Goal: Find contact information

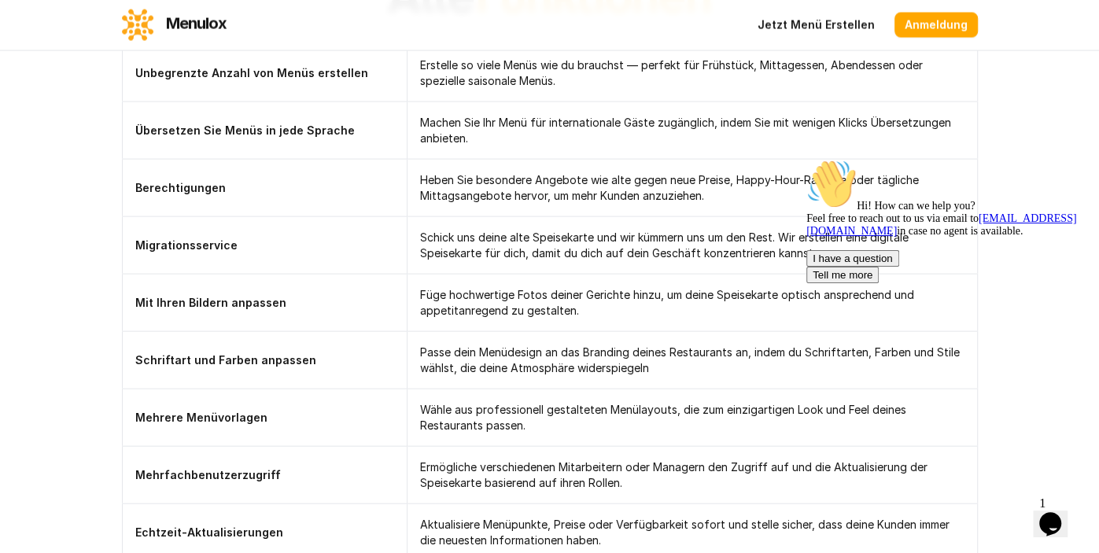
scroll to position [4874, 0]
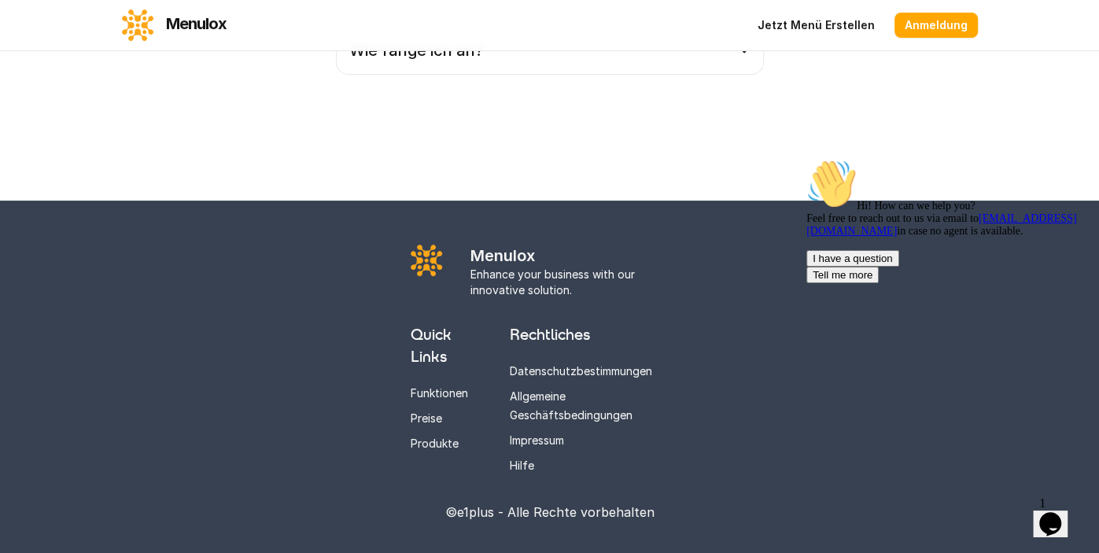
click at [554, 439] on link "Impressum" at bounding box center [537, 439] width 54 height 13
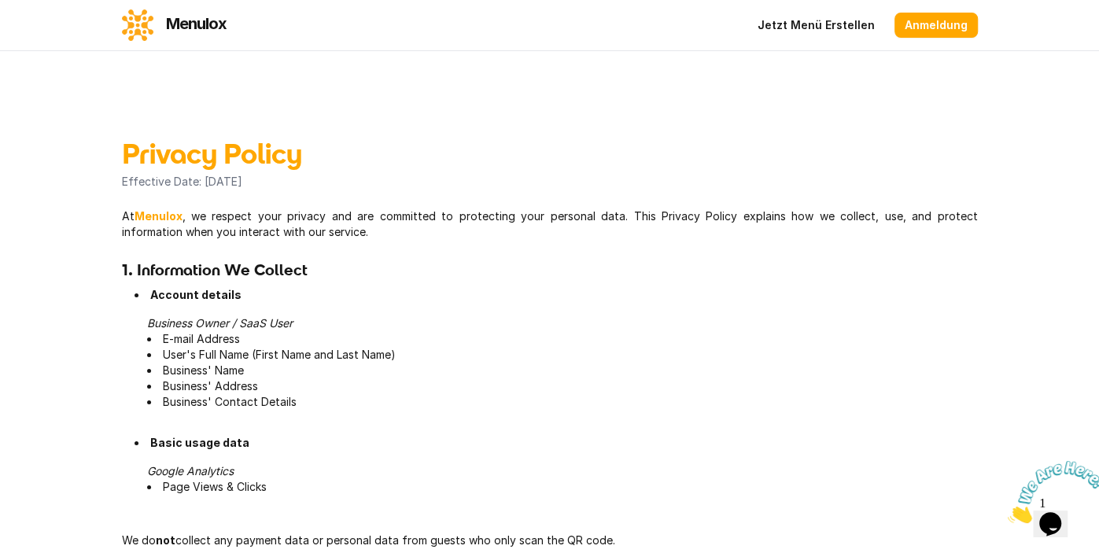
click at [338, 241] on div "At Menulox , we respect your privacy and are committed to protecting your perso…" at bounding box center [550, 541] width 856 height 667
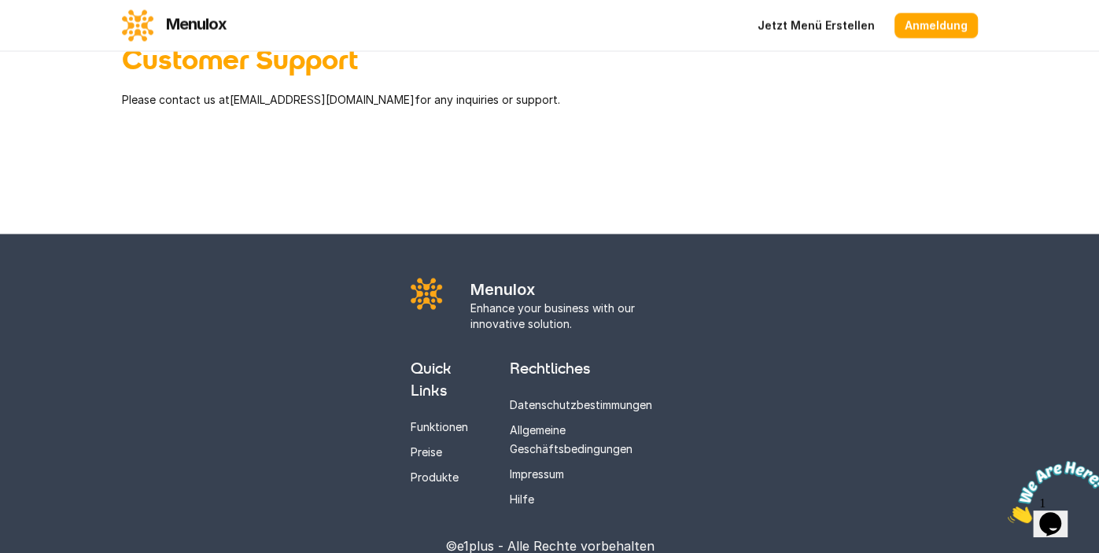
scroll to position [1857, 0]
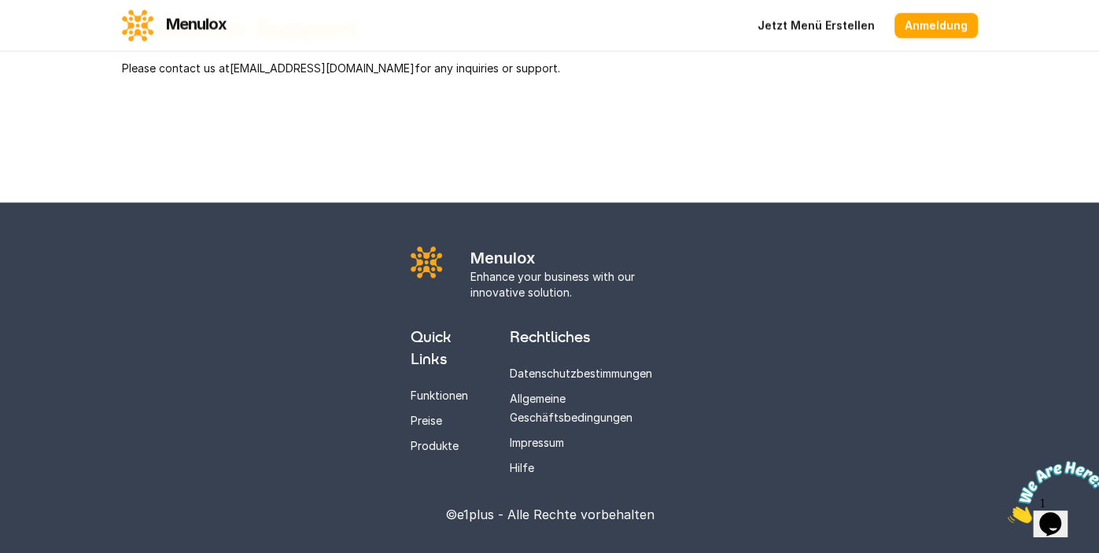
drag, startPoint x: 227, startPoint y: 65, endPoint x: 309, endPoint y: 62, distance: 82.7
click at [309, 62] on p "Please contact us at mail@e1plus.de for any inquiries or support." at bounding box center [550, 69] width 856 height 16
copy p "mail@e1plus.de"
